Goal: Information Seeking & Learning: Learn about a topic

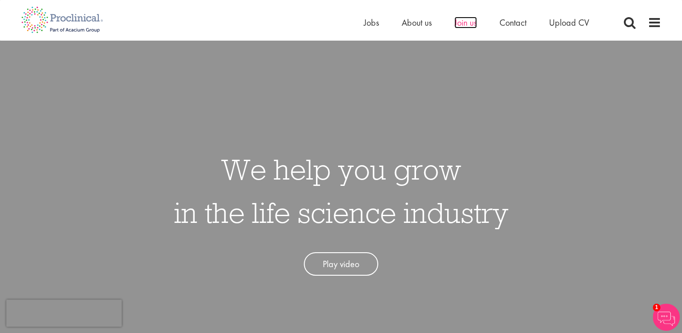
click at [467, 26] on span "Join us" at bounding box center [465, 23] width 23 height 12
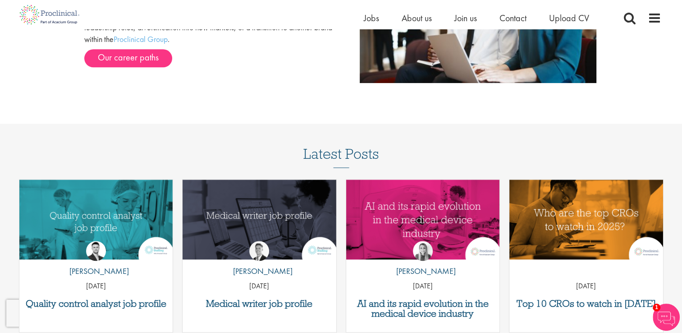
scroll to position [1127, 0]
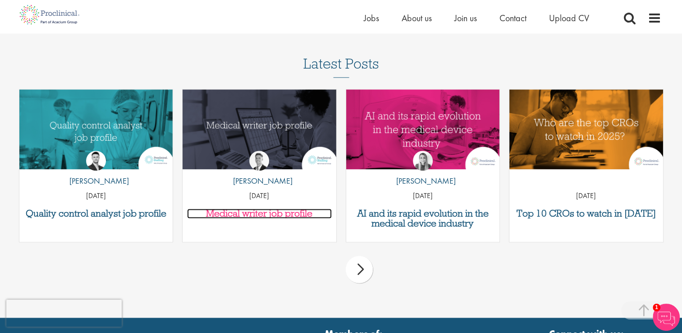
click at [279, 214] on h3 "Medical writer job profile" at bounding box center [259, 213] width 145 height 10
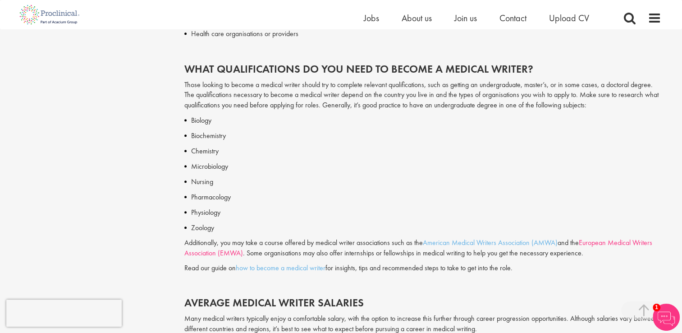
scroll to position [991, 0]
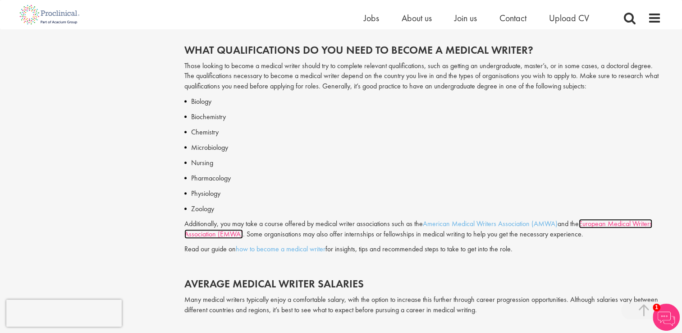
click at [634, 224] on link "European Medical Writers Association (EMWA)" at bounding box center [418, 229] width 468 height 20
